Goal: Information Seeking & Learning: Check status

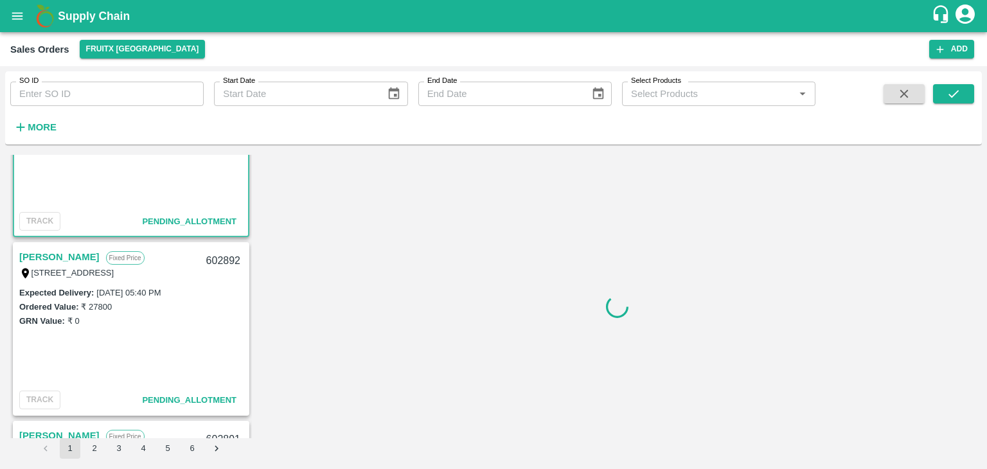
scroll to position [64, 0]
